Goal: Book appointment/travel/reservation

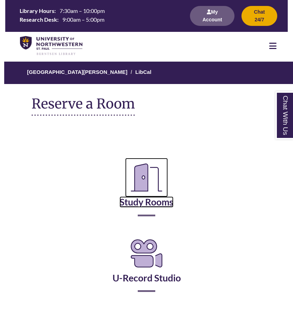
click at [144, 193] on icon "Reserve a Room" at bounding box center [146, 177] width 43 height 39
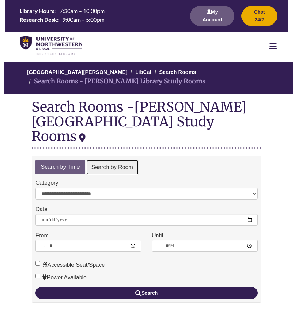
click at [121, 160] on link "Search by Room" at bounding box center [112, 168] width 53 height 16
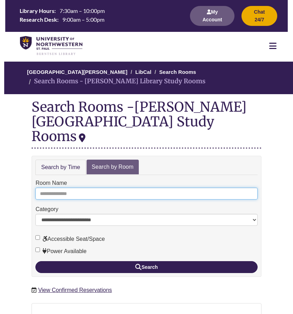
click at [96, 188] on input "Room Name" at bounding box center [146, 194] width 222 height 12
type input "*"
click at [35, 261] on button "Search" at bounding box center [146, 267] width 222 height 12
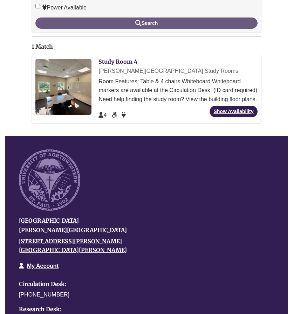
scroll to position [248, 0]
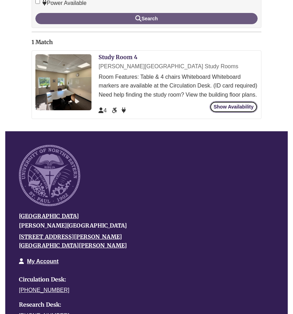
click at [232, 101] on link "Show Availability" at bounding box center [234, 107] width 48 height 12
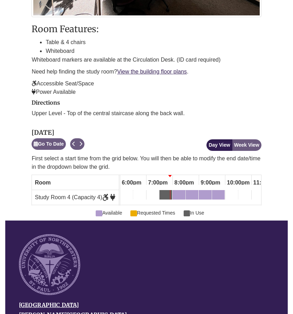
scroll to position [313, 0]
